Goal: Task Accomplishment & Management: Use online tool/utility

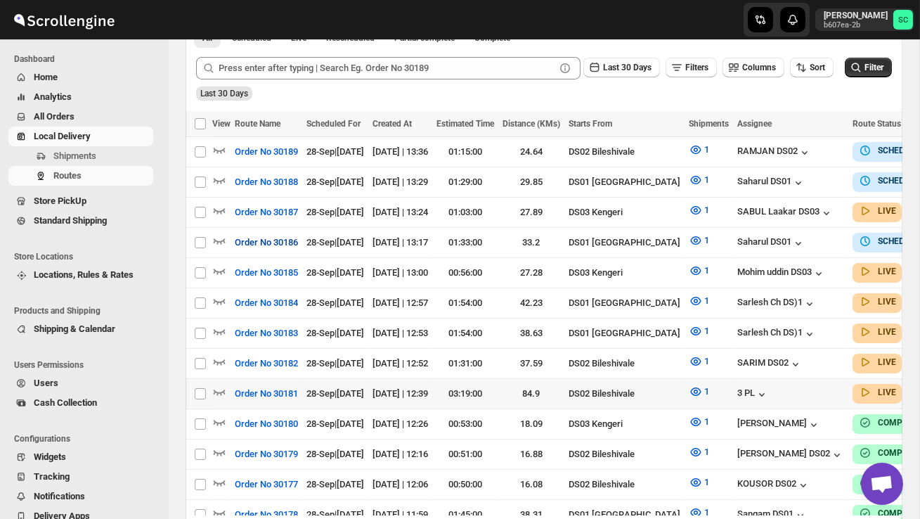
scroll to position [334, 0]
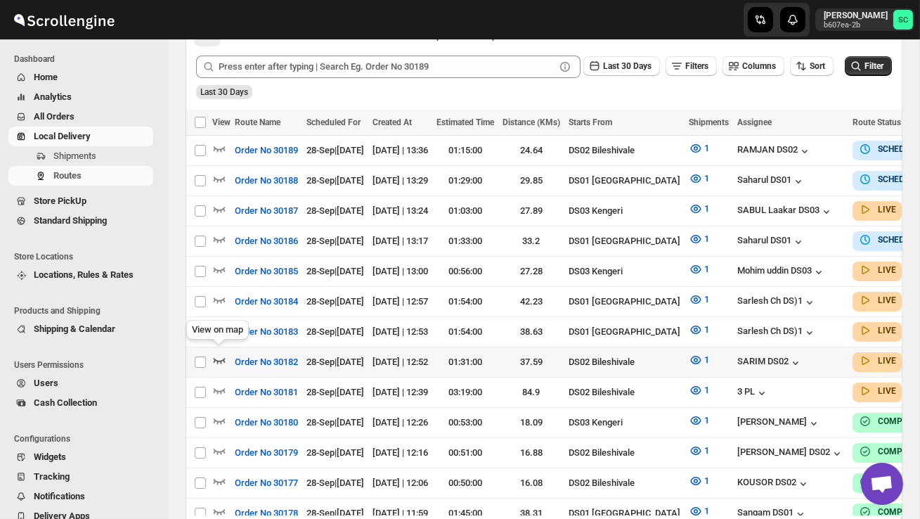
click at [213, 354] on icon "button" at bounding box center [219, 360] width 14 height 14
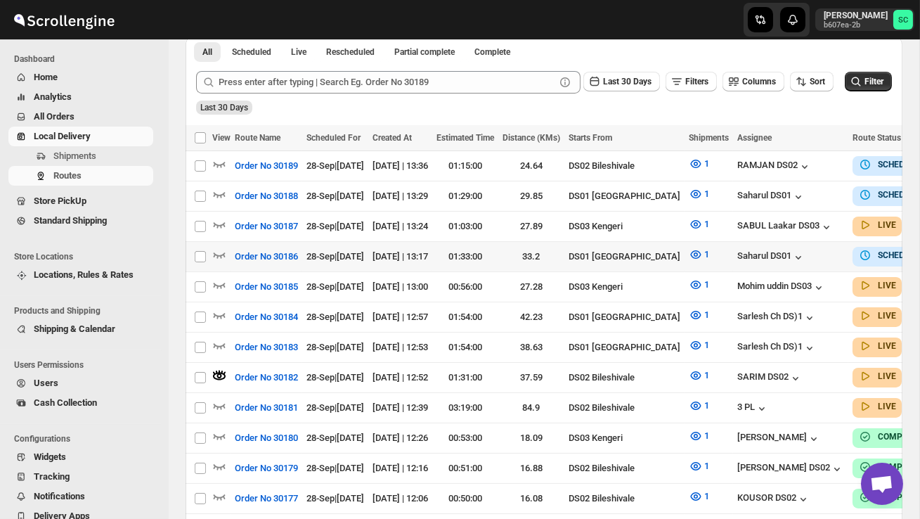
scroll to position [0, 0]
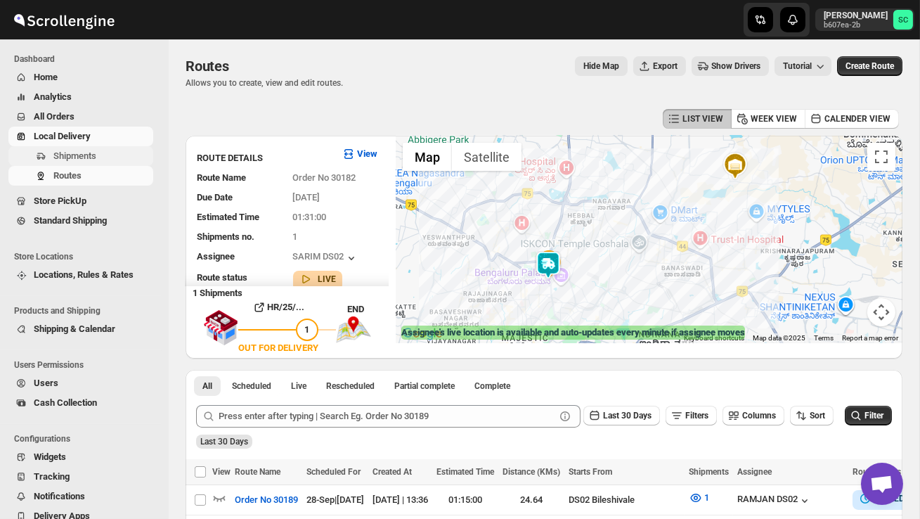
click at [99, 150] on span "Shipments" at bounding box center [101, 156] width 97 height 14
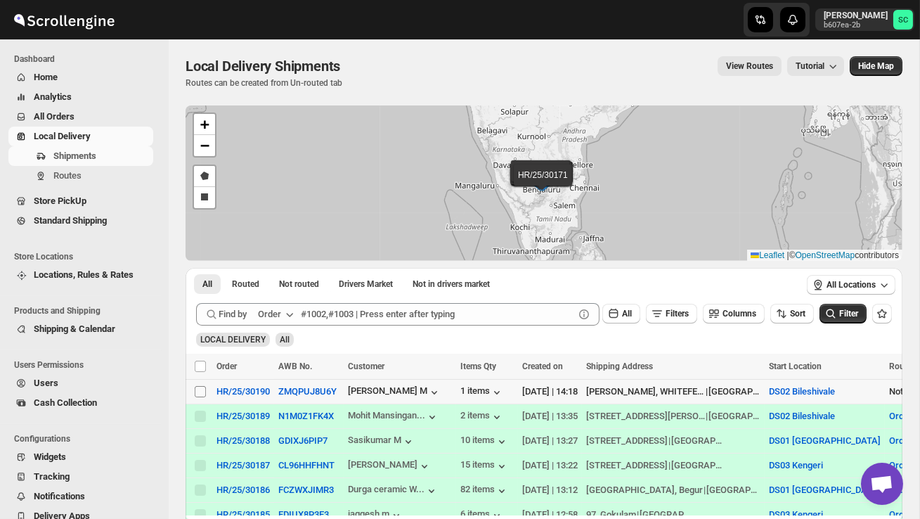
click at [202, 389] on input "Select shipment" at bounding box center [200, 391] width 11 height 11
checkbox input "true"
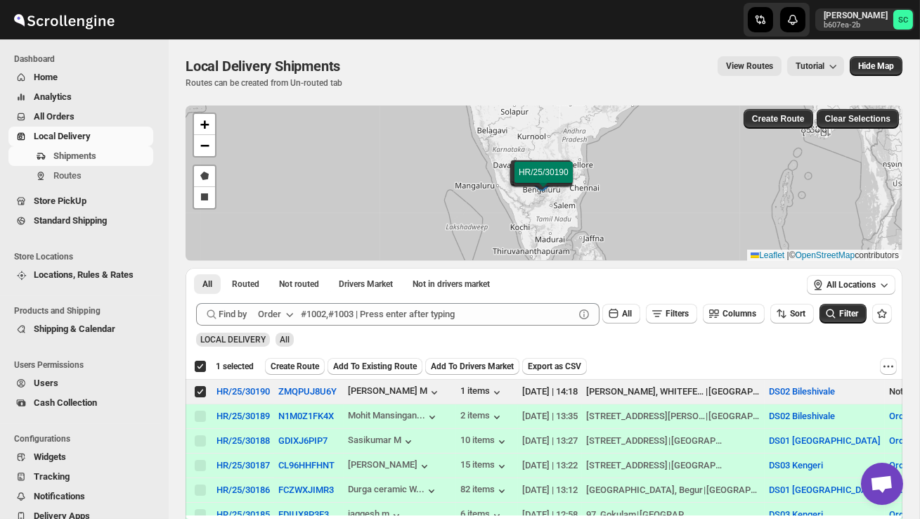
click at [290, 365] on span "Create Route" at bounding box center [295, 366] width 49 height 11
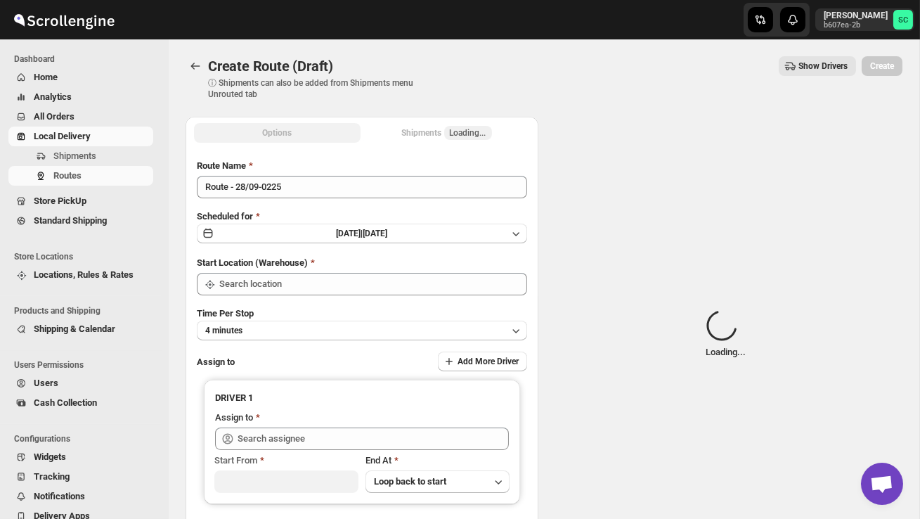
type input "DS02 Bileshivale"
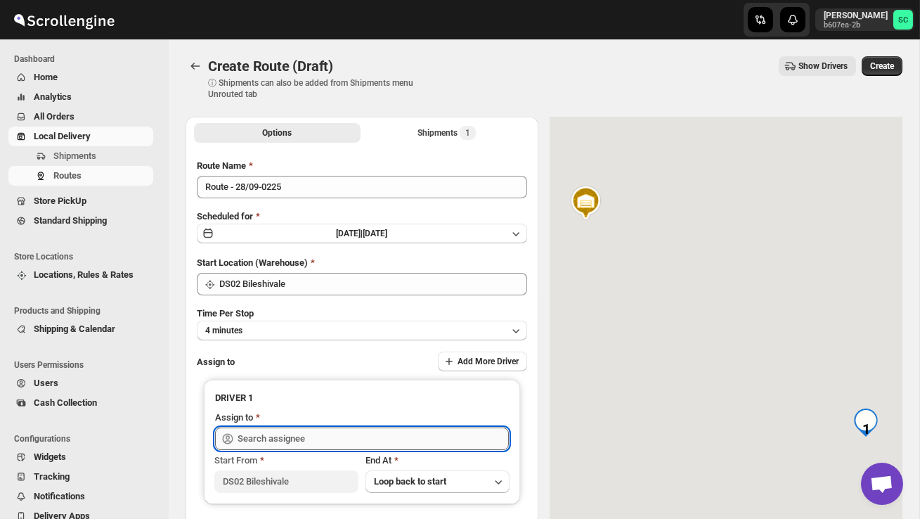
click at [292, 441] on input "text" at bounding box center [373, 438] width 271 height 22
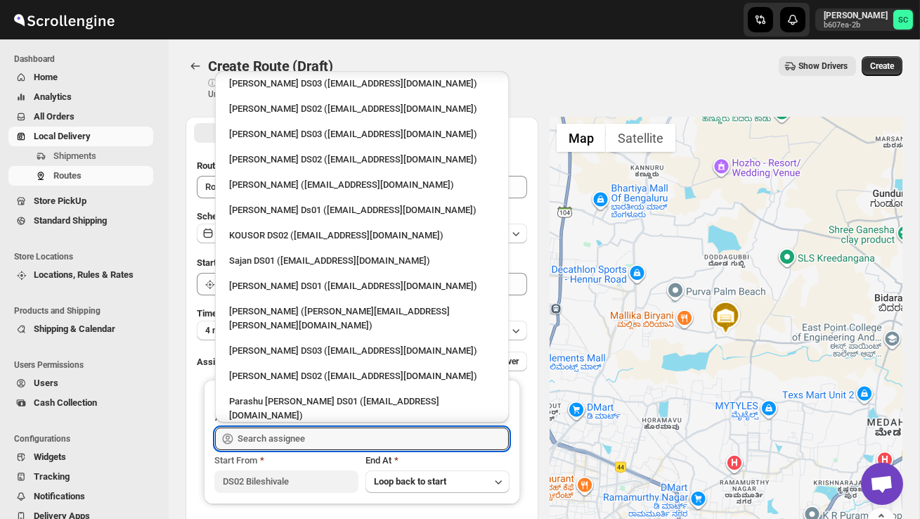
scroll to position [578, 0]
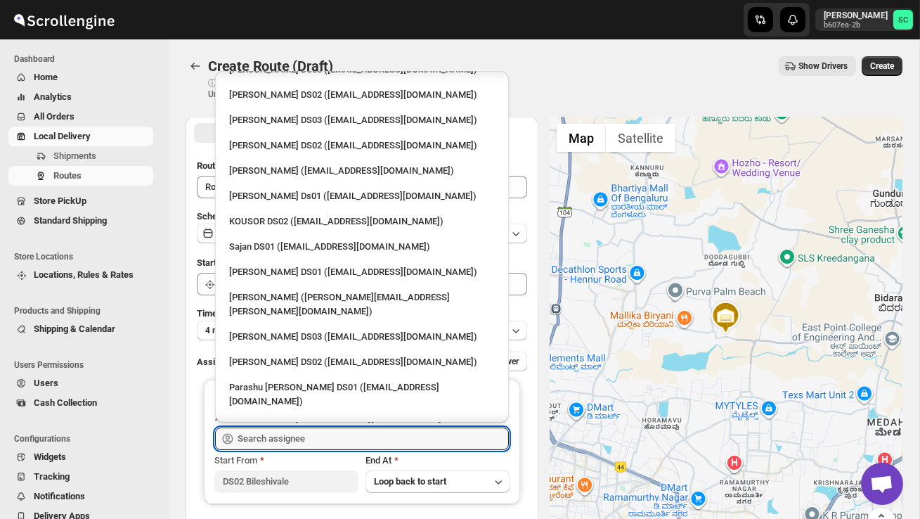
click at [290, 420] on div "RAMJAN DS02 ([EMAIL_ADDRESS][DOMAIN_NAME])" at bounding box center [362, 427] width 266 height 14
type input "RAMJAN DS02 ([EMAIL_ADDRESS][DOMAIN_NAME])"
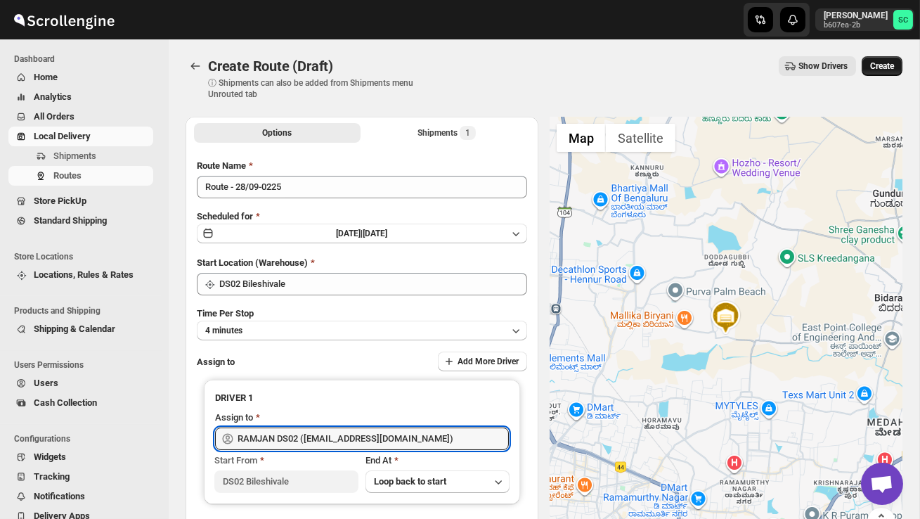
click at [874, 70] on span "Create" at bounding box center [882, 65] width 24 height 11
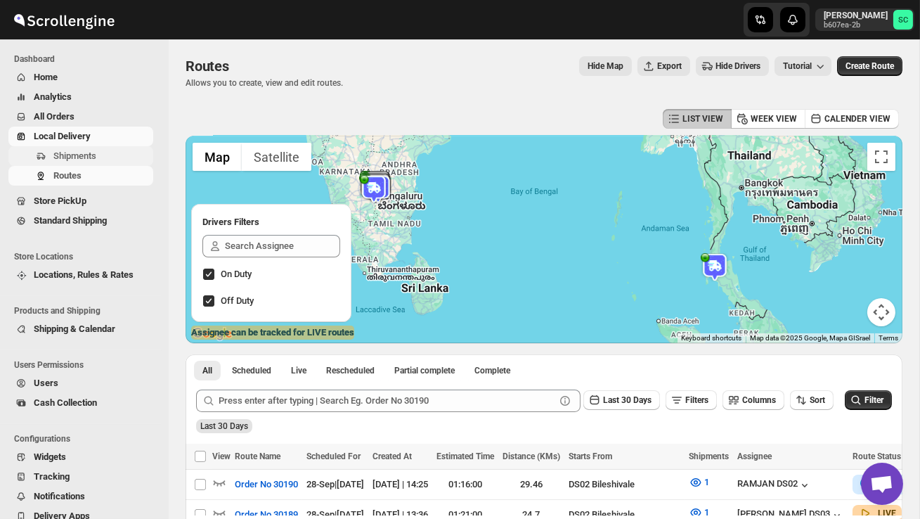
click at [80, 154] on span "Shipments" at bounding box center [74, 155] width 43 height 11
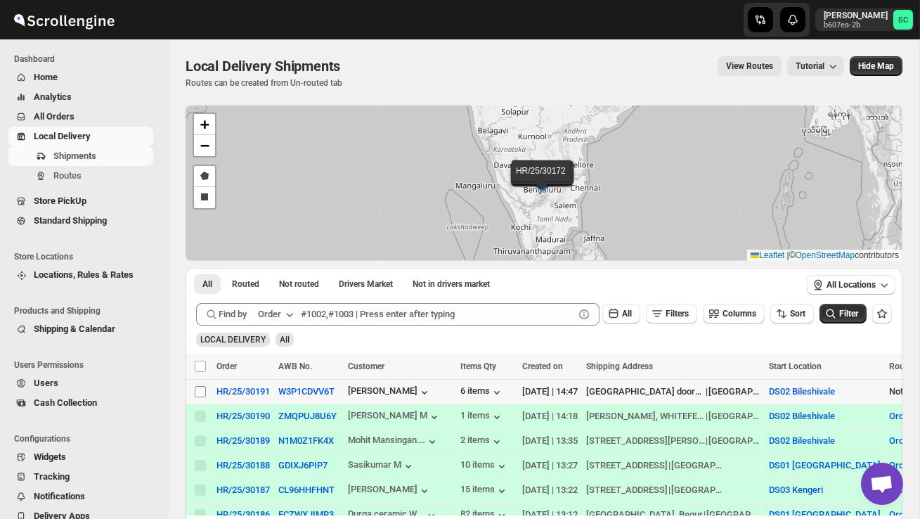
click at [199, 389] on input "Select shipment" at bounding box center [200, 391] width 11 height 11
checkbox input "true"
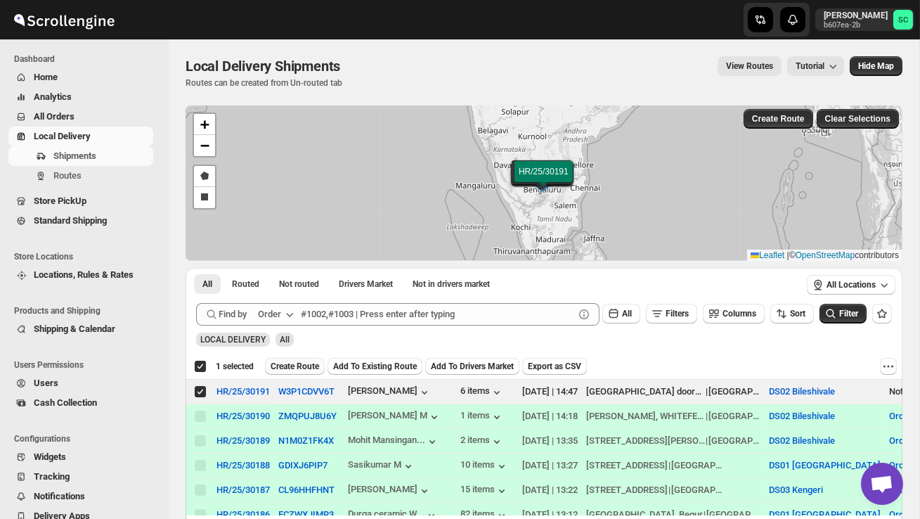
click at [291, 364] on span "Create Route" at bounding box center [295, 366] width 49 height 11
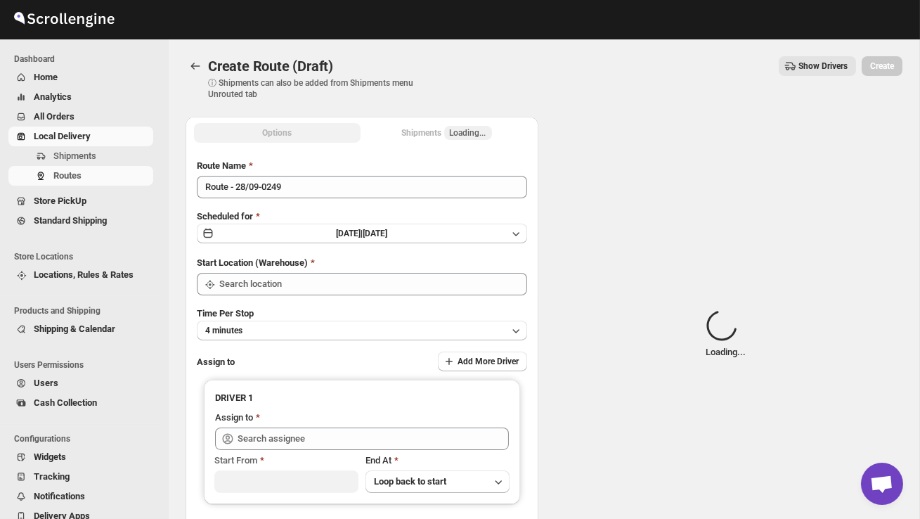
type input "DS02 Bileshivale"
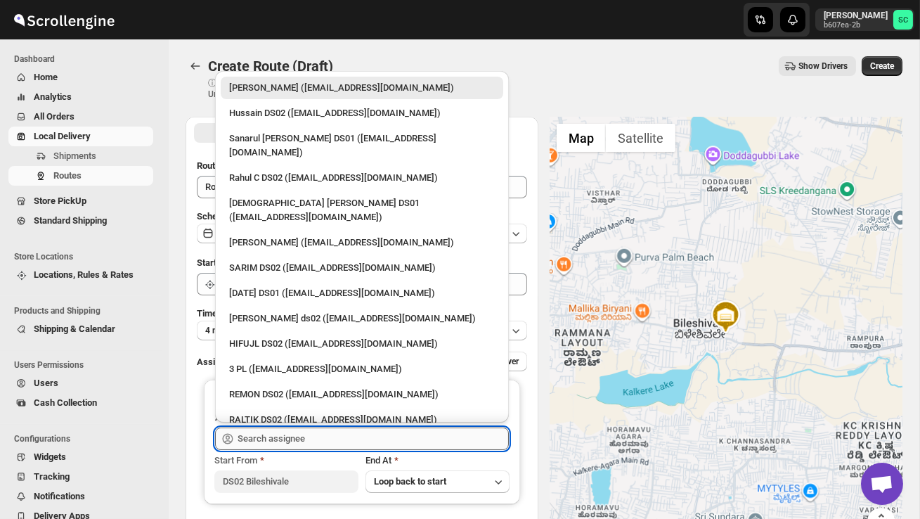
click at [273, 432] on input "text" at bounding box center [373, 438] width 271 height 22
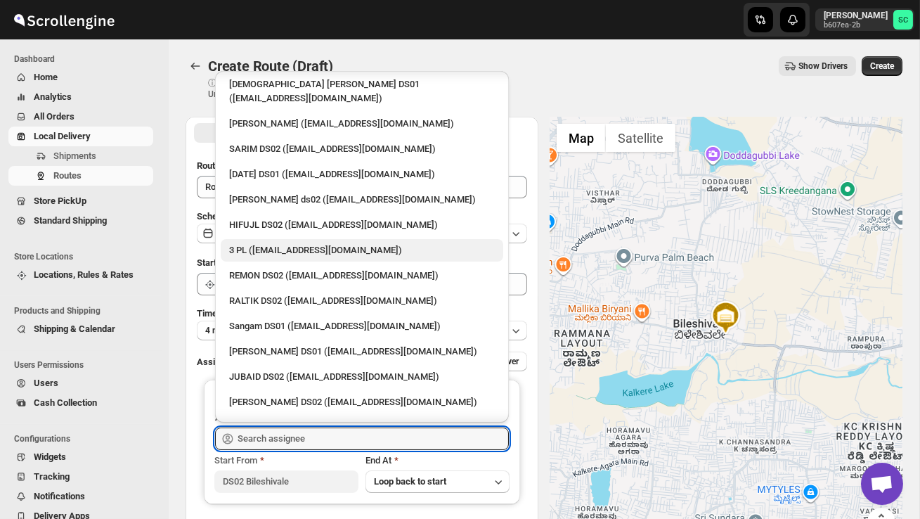
scroll to position [118, 0]
click at [281, 370] on div "JUBAID DS02 ([EMAIL_ADDRESS][DOMAIN_NAME])" at bounding box center [362, 377] width 266 height 14
type input "JUBAID DS02 ([EMAIL_ADDRESS][DOMAIN_NAME])"
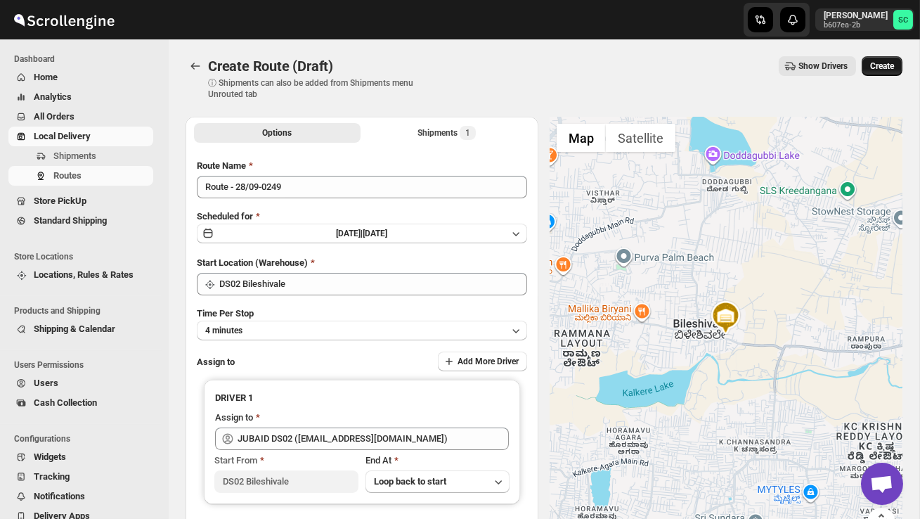
click at [880, 58] on button "Create" at bounding box center [882, 66] width 41 height 20
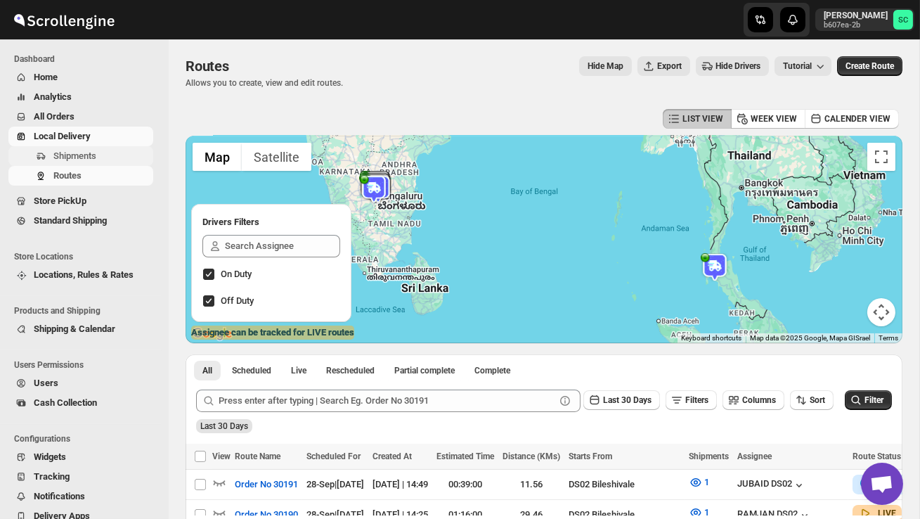
click at [84, 153] on span "Shipments" at bounding box center [74, 155] width 43 height 11
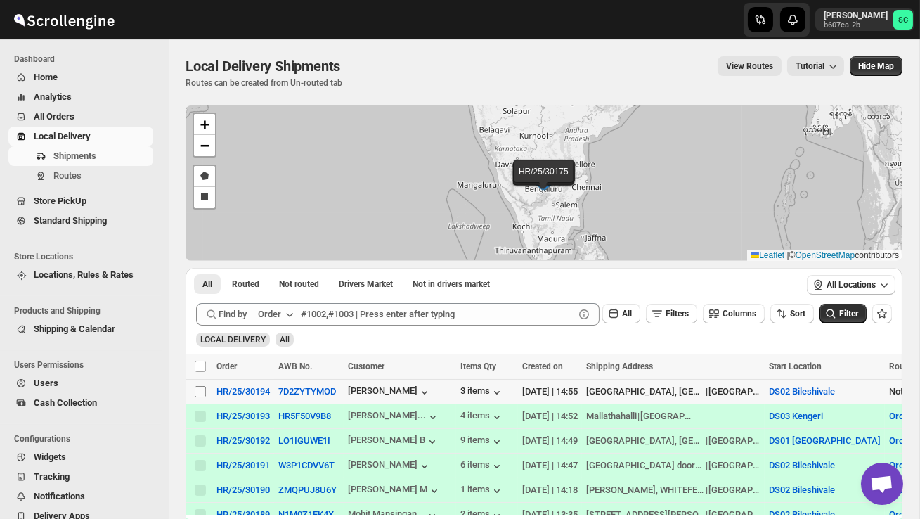
click at [202, 391] on input "Select shipment" at bounding box center [200, 391] width 11 height 11
checkbox input "true"
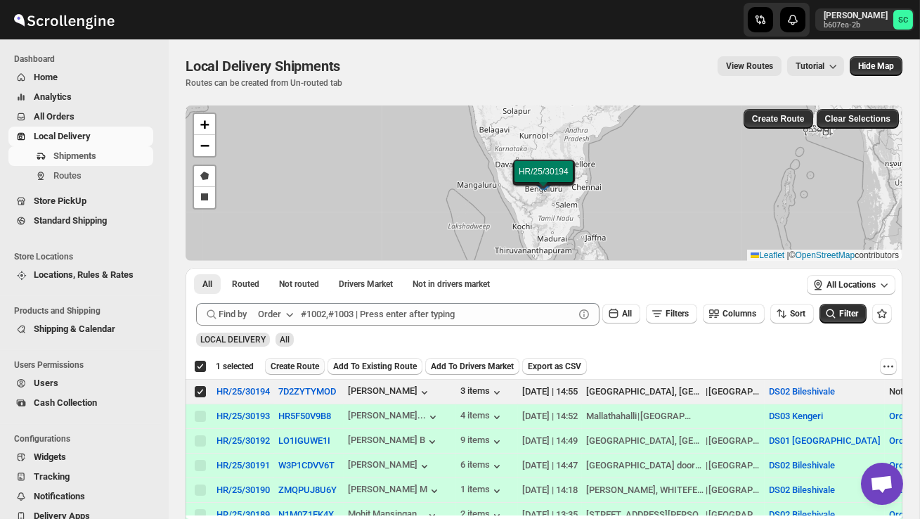
click at [306, 371] on span "Create Route" at bounding box center [295, 366] width 49 height 11
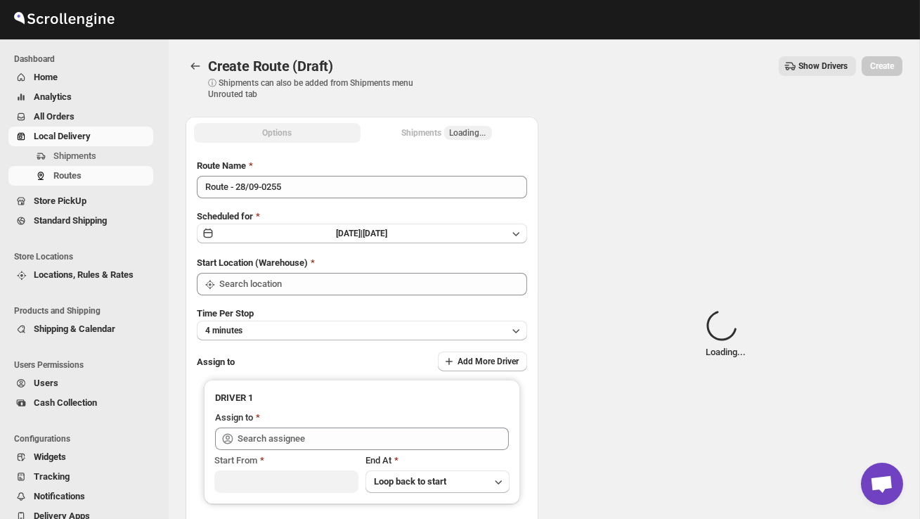
type input "DS02 Bileshivale"
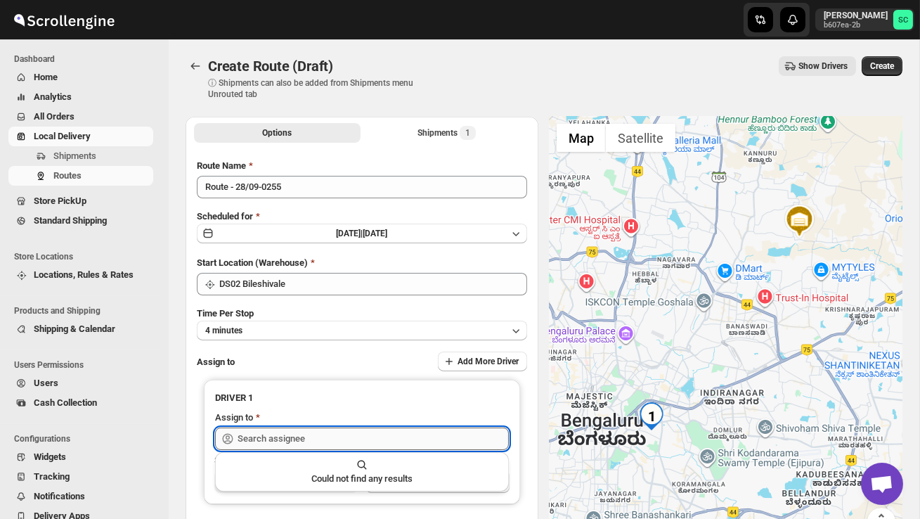
click at [305, 431] on input "text" at bounding box center [373, 438] width 271 height 22
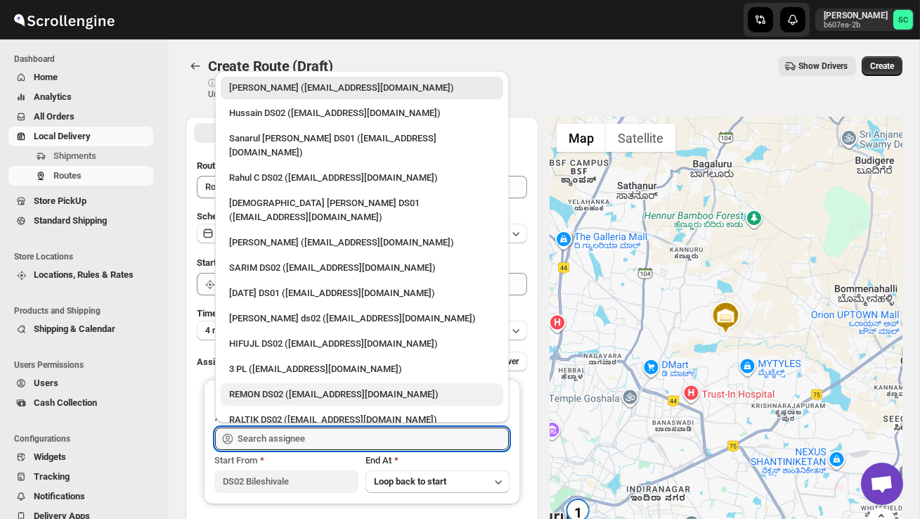
click at [285, 387] on div "REMON DS02 ([EMAIL_ADDRESS][DOMAIN_NAME])" at bounding box center [362, 394] width 266 height 14
type input "REMON DS02 ([EMAIL_ADDRESS][DOMAIN_NAME])"
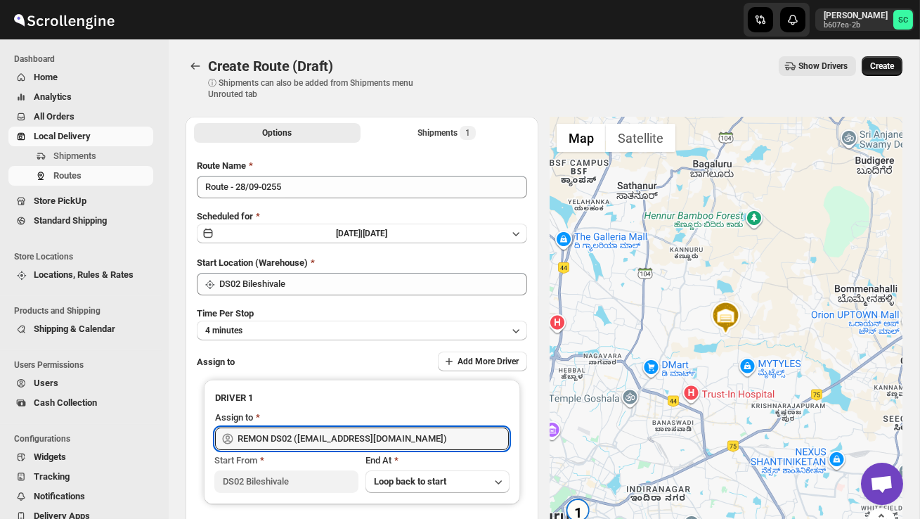
click at [884, 68] on span "Create" at bounding box center [882, 65] width 24 height 11
